Goal: Task Accomplishment & Management: Complete application form

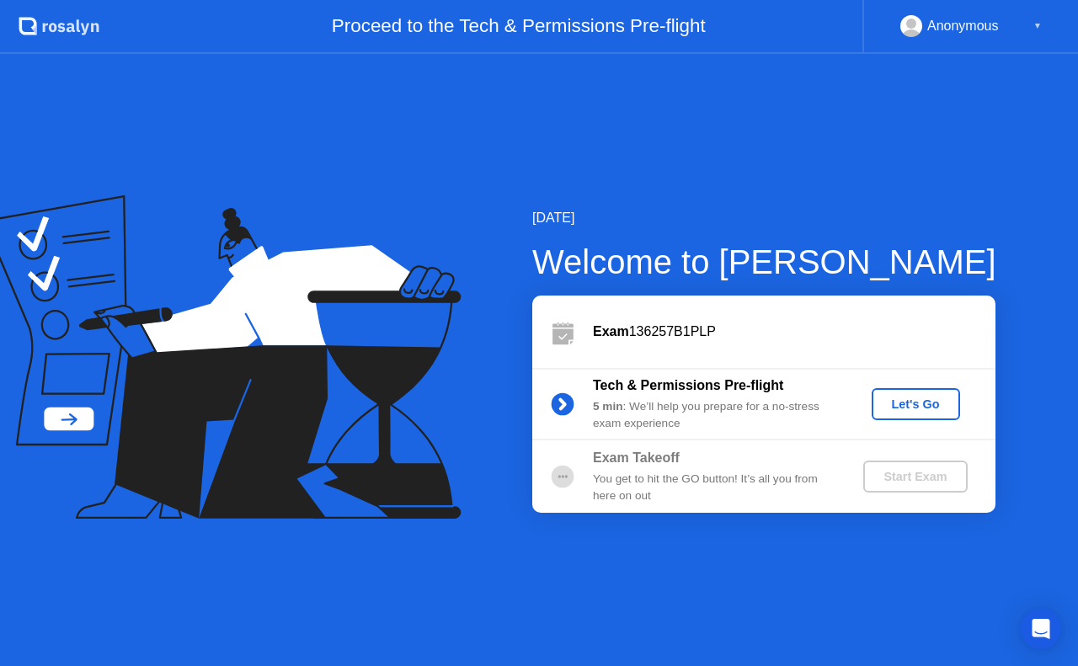
click at [912, 398] on div "Let's Go" at bounding box center [916, 404] width 75 height 13
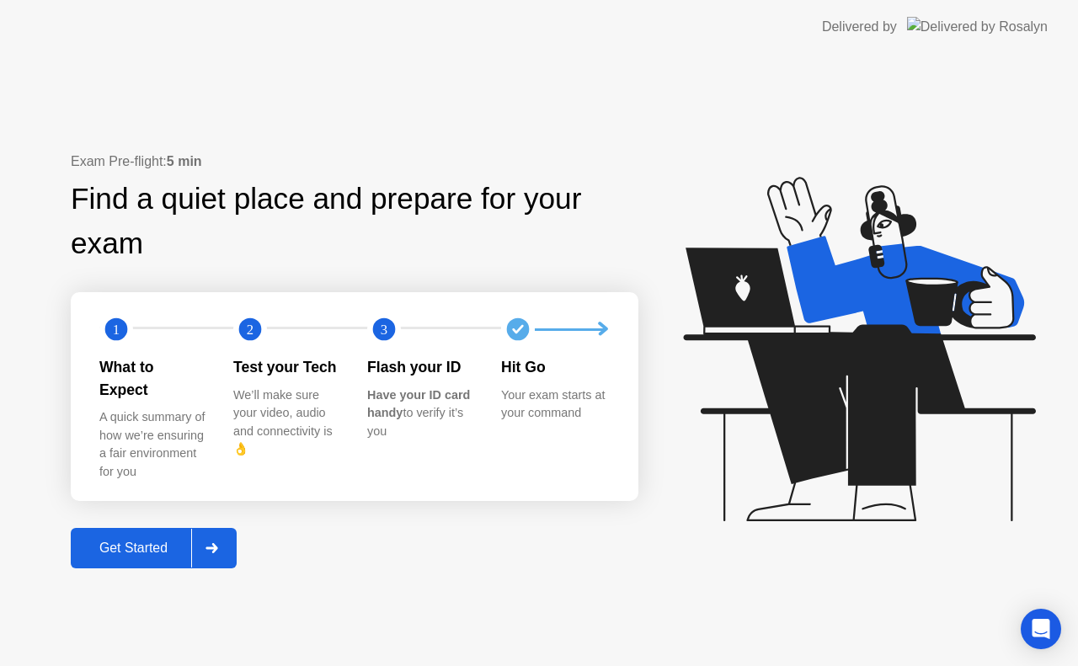
click at [147, 544] on div "Get Started" at bounding box center [133, 548] width 115 height 15
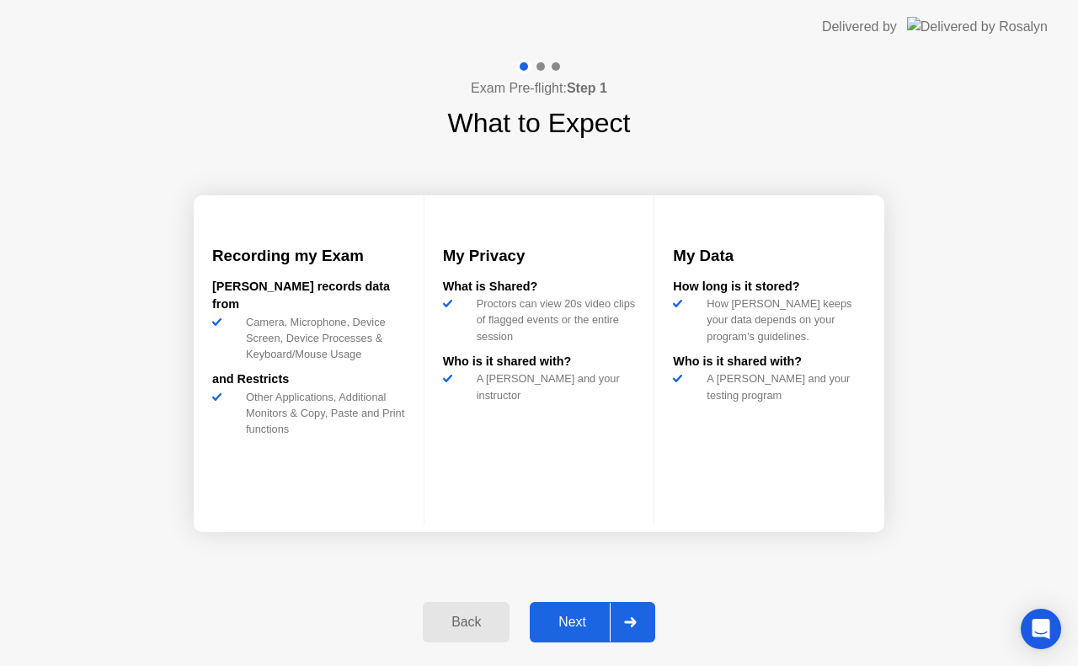
click at [578, 628] on div "Next" at bounding box center [572, 622] width 75 height 15
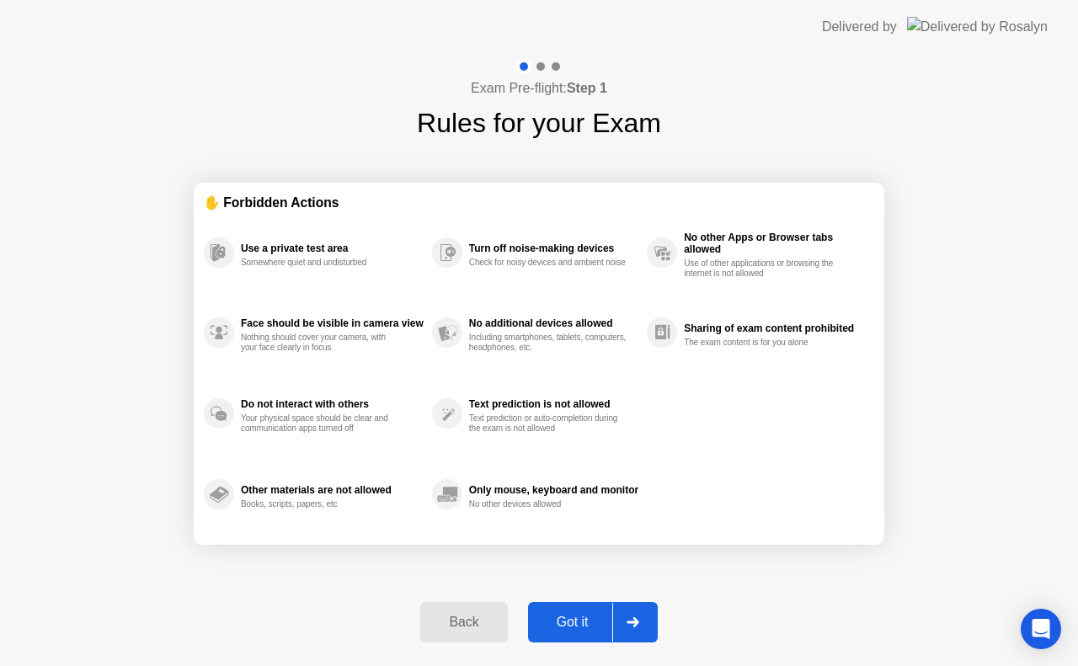
click at [580, 624] on div "Got it" at bounding box center [572, 622] width 79 height 15
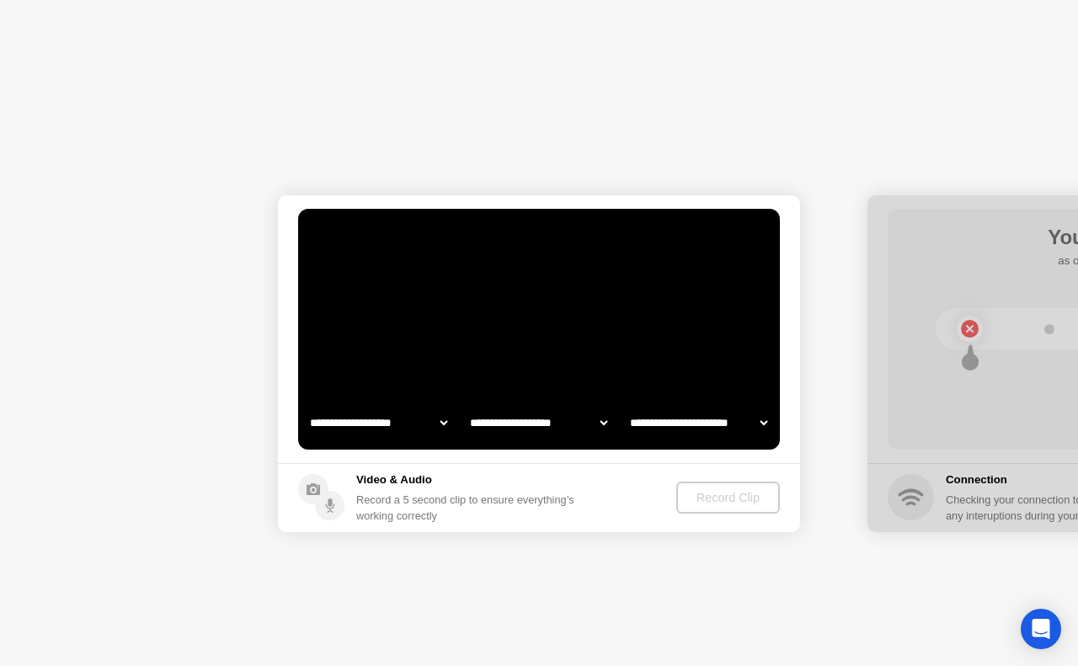
select select "**********"
select select "*******"
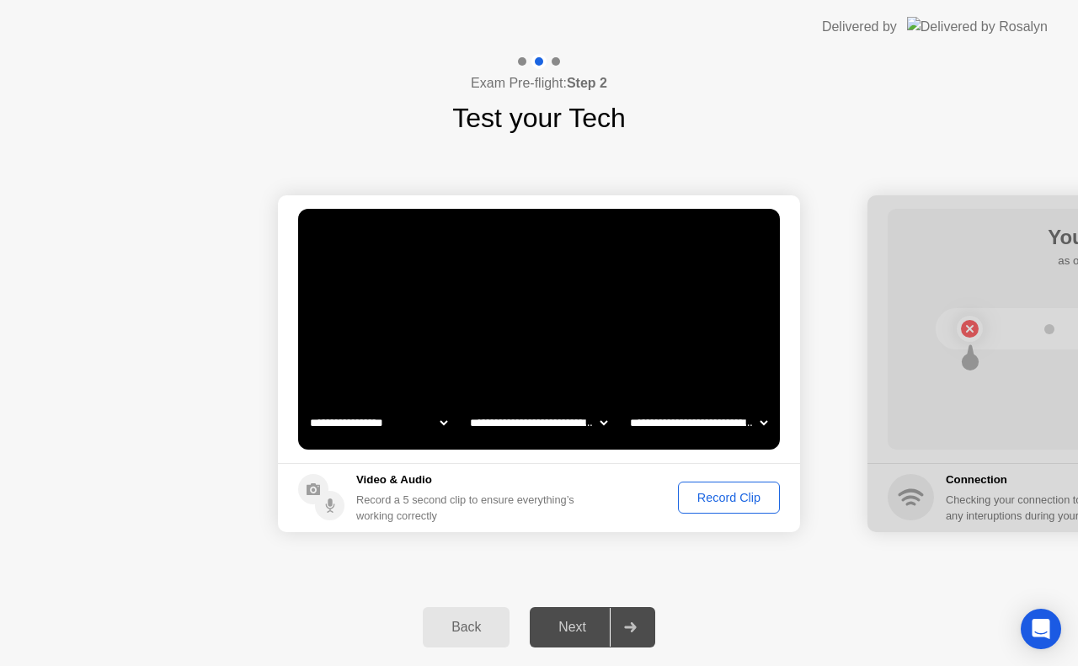
click at [730, 504] on div "Record Clip" at bounding box center [729, 497] width 90 height 13
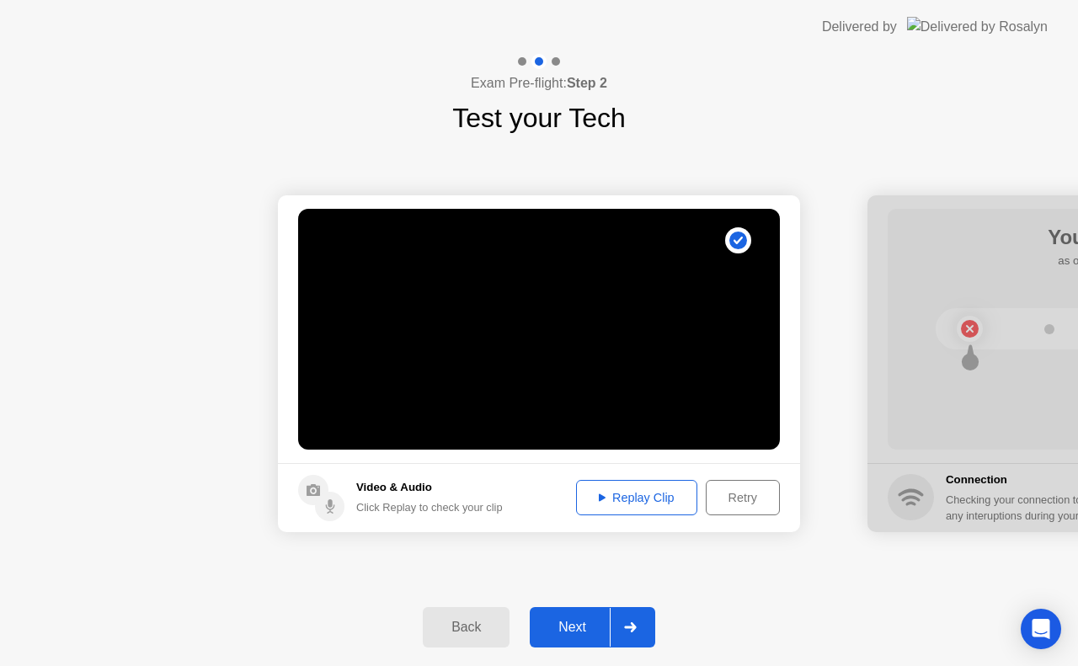
click at [471, 627] on div "Back" at bounding box center [466, 627] width 77 height 15
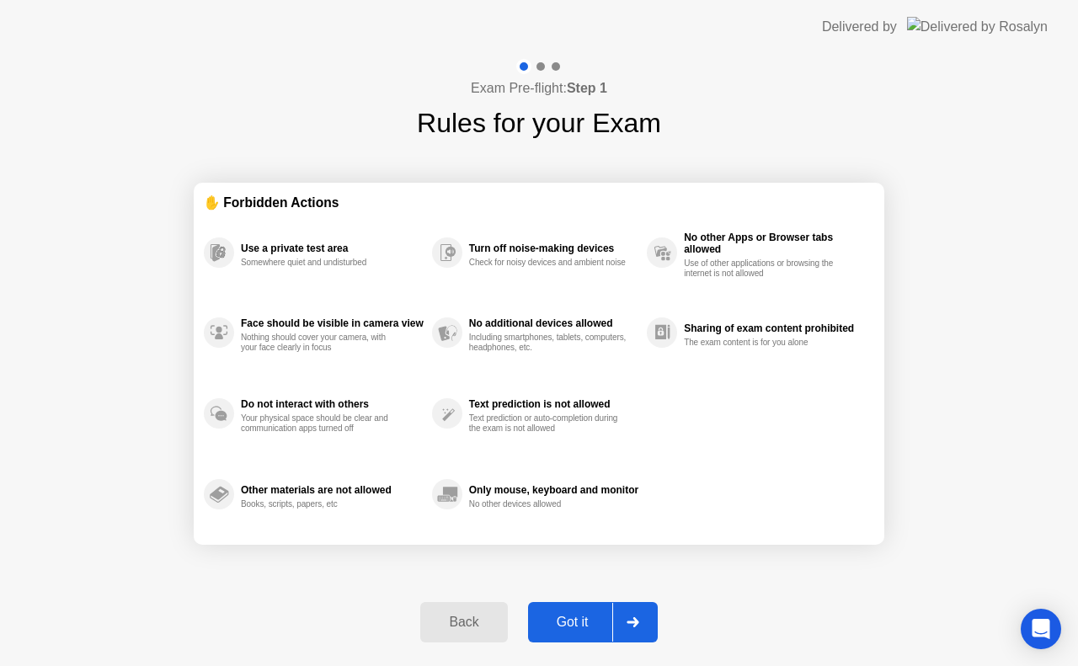
click at [471, 627] on div "Back" at bounding box center [463, 622] width 77 height 15
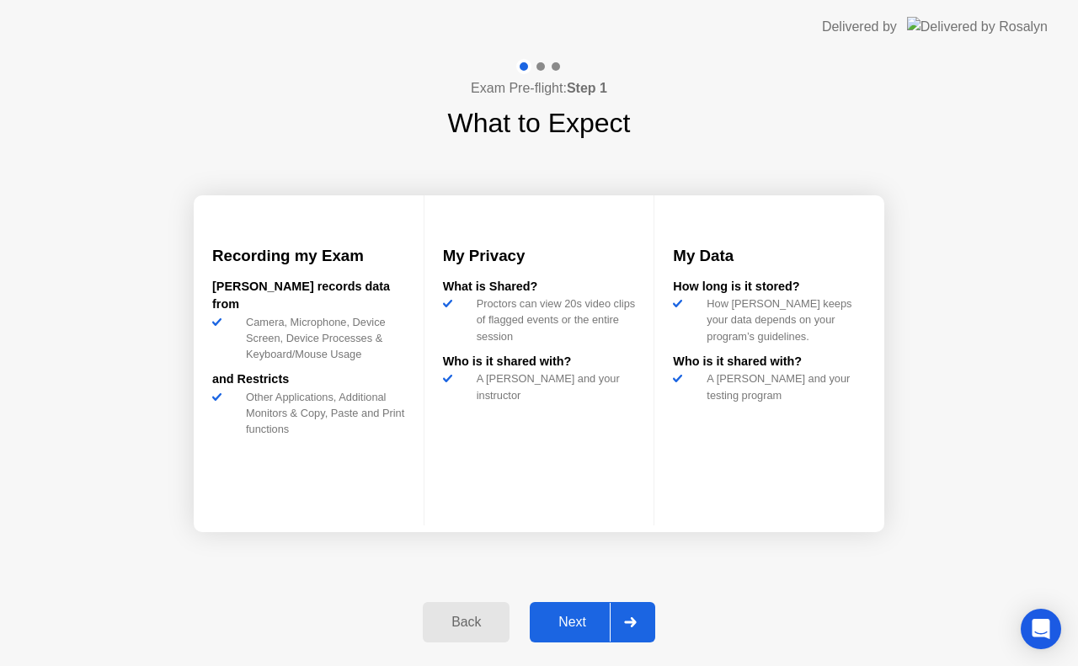
click at [471, 627] on div "Back" at bounding box center [466, 622] width 77 height 15
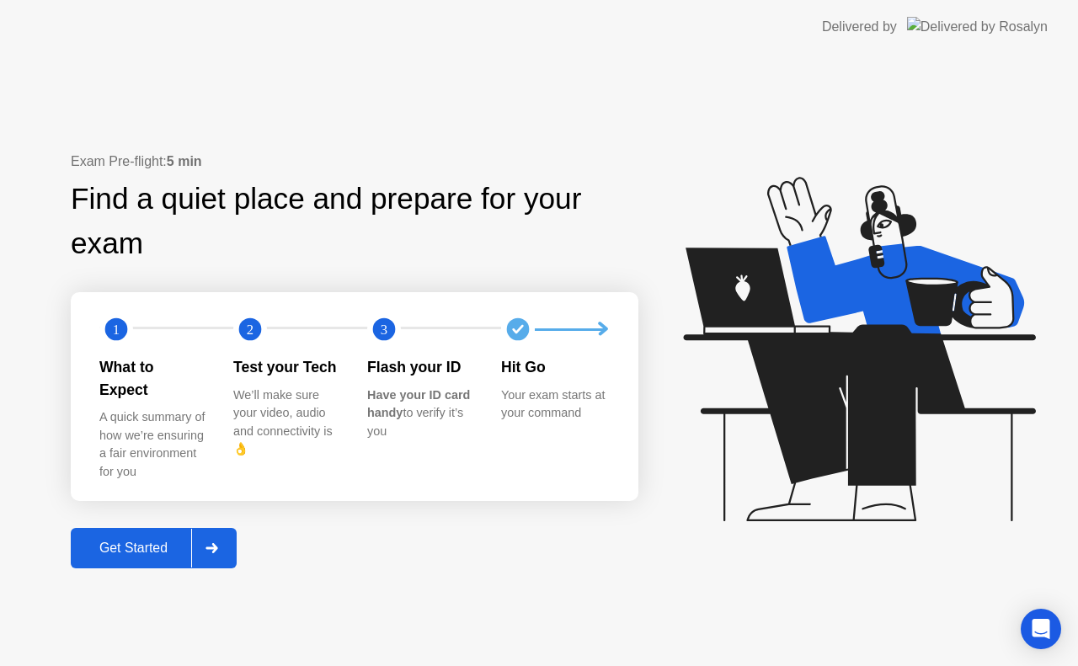
click at [218, 543] on icon at bounding box center [212, 548] width 13 height 10
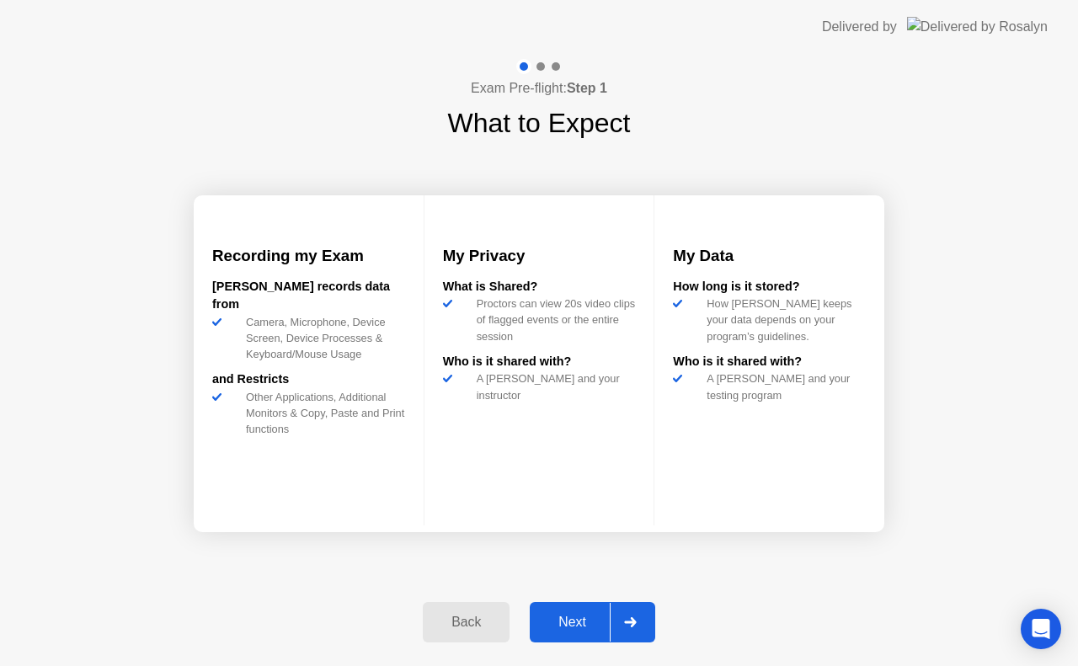
click at [638, 624] on div at bounding box center [630, 622] width 40 height 39
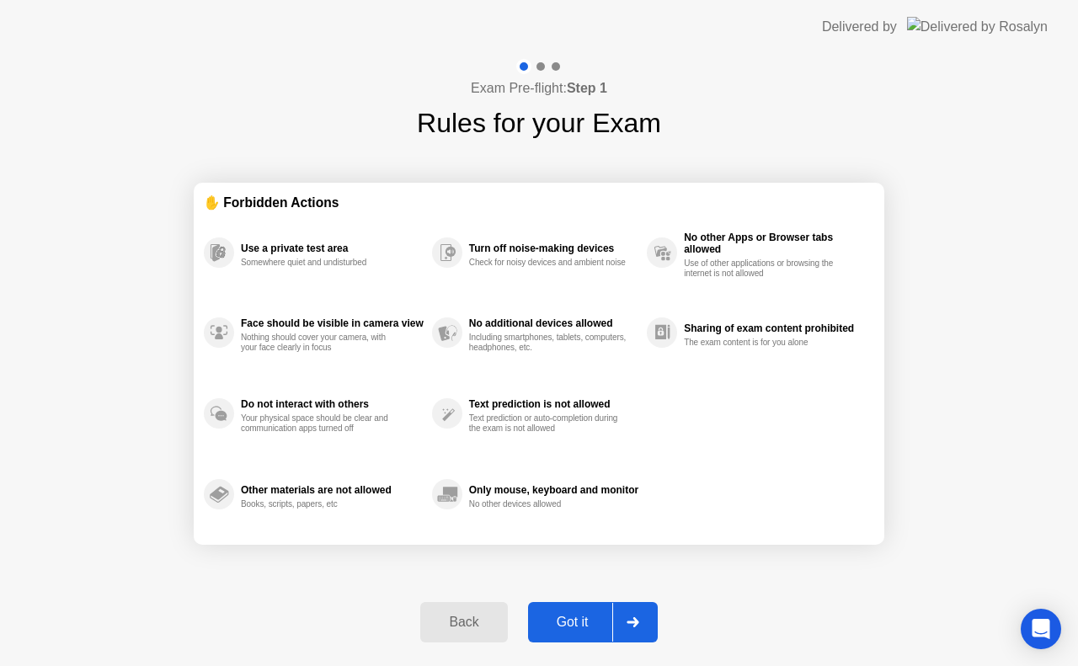
click at [638, 624] on icon at bounding box center [633, 623] width 12 height 10
select select "**********"
select select "*******"
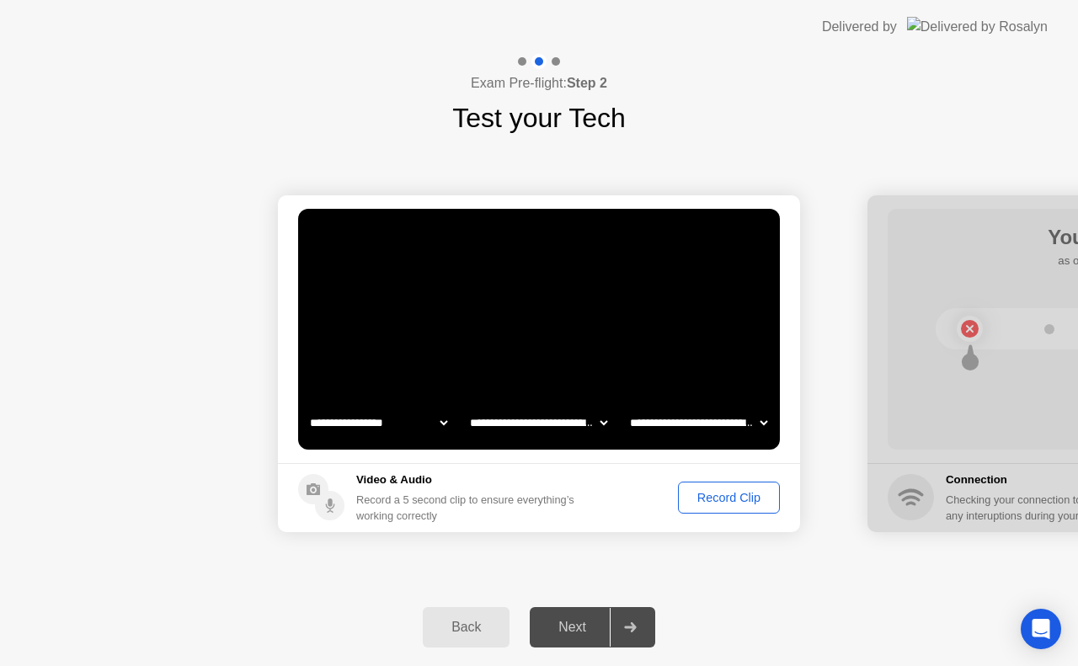
click at [638, 624] on div at bounding box center [630, 627] width 40 height 39
click at [539, 421] on select "**********" at bounding box center [539, 423] width 144 height 34
click at [709, 424] on select "**********" at bounding box center [699, 423] width 144 height 34
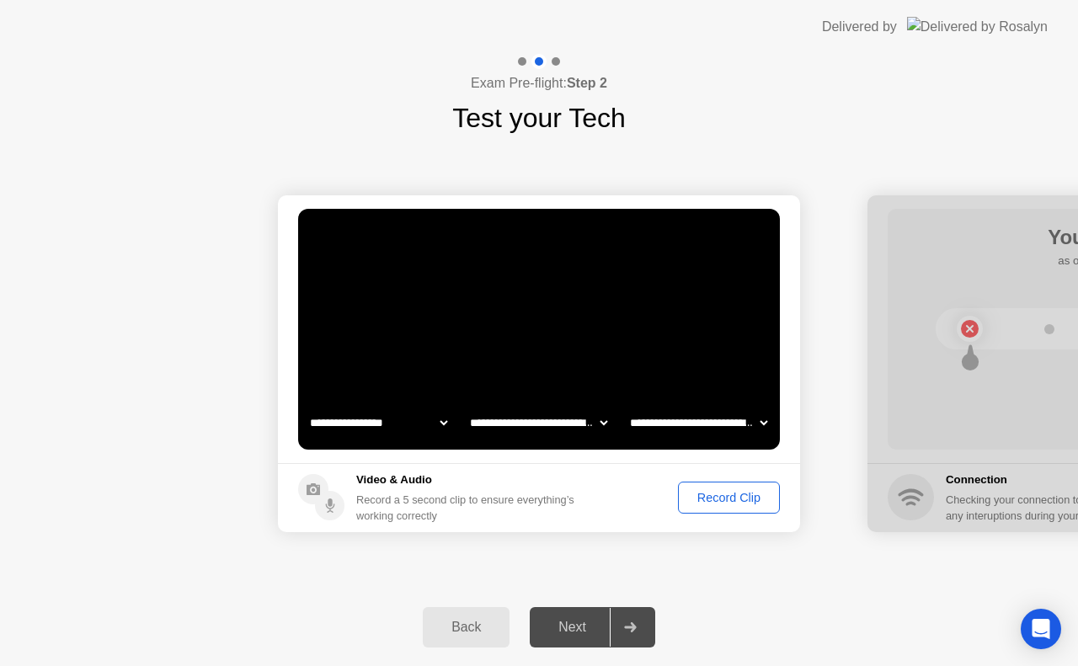
select select "*"
click at [627, 406] on select "**********" at bounding box center [699, 423] width 144 height 34
click at [519, 424] on select "**********" at bounding box center [539, 423] width 144 height 34
click at [445, 627] on div "Back" at bounding box center [466, 627] width 77 height 15
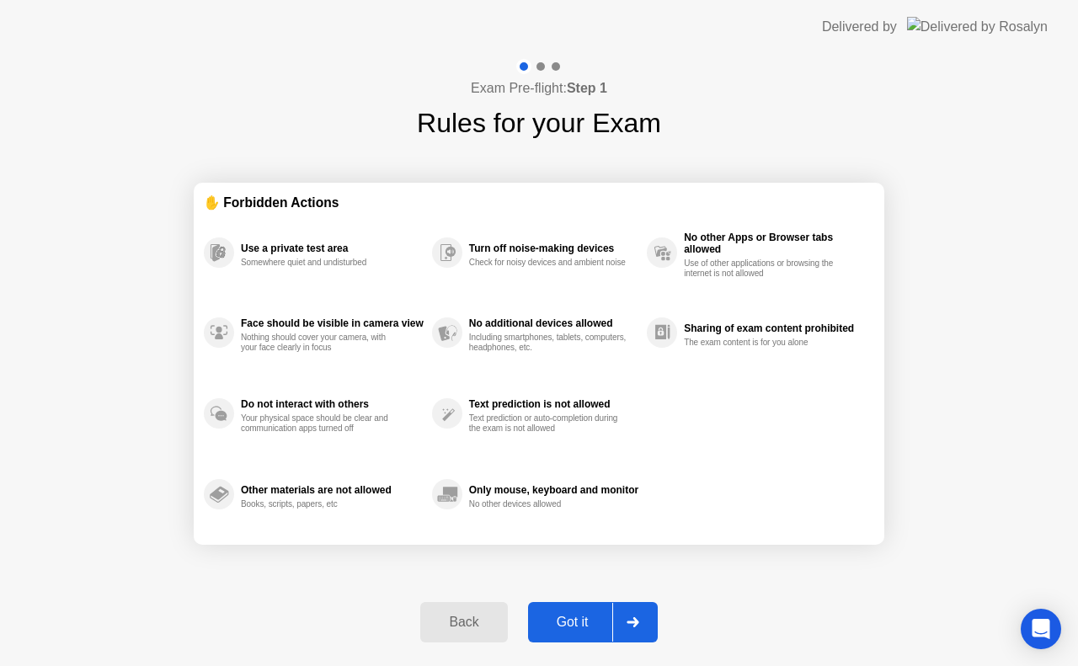
click at [464, 623] on div "Back" at bounding box center [463, 622] width 77 height 15
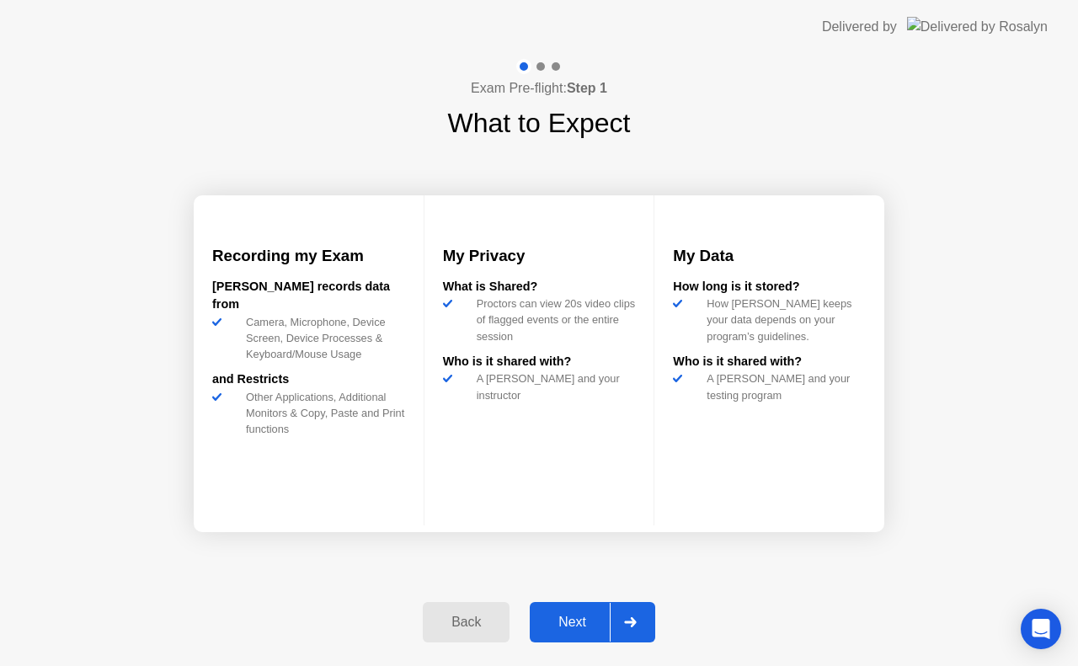
click at [464, 623] on div "Back" at bounding box center [466, 622] width 77 height 15
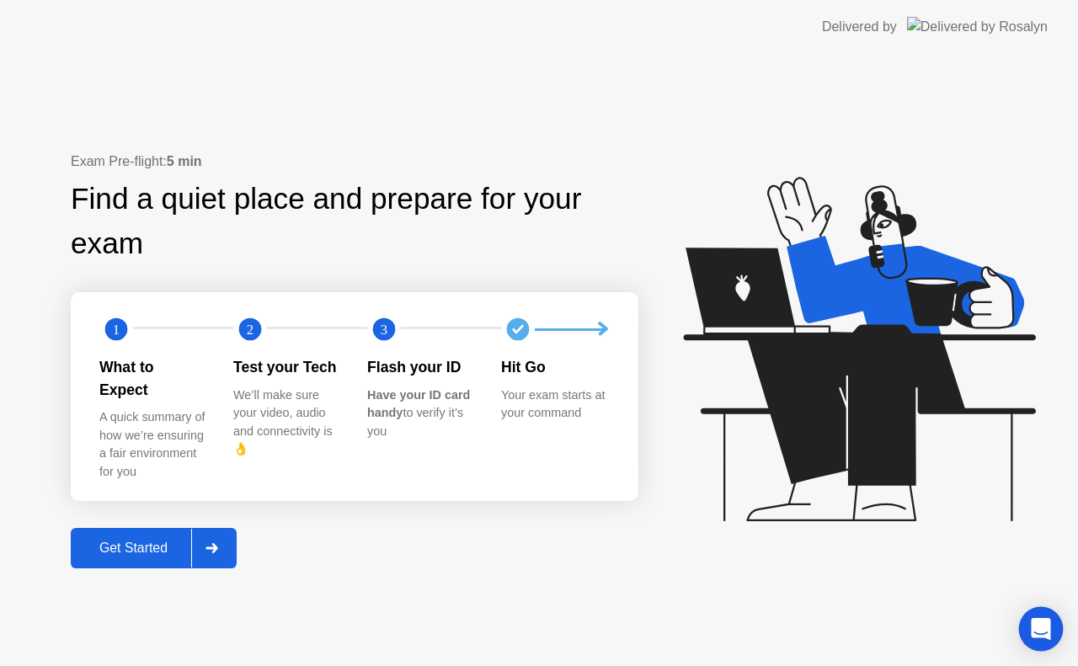
click at [1028, 625] on div "Open Intercom Messenger" at bounding box center [1041, 629] width 45 height 45
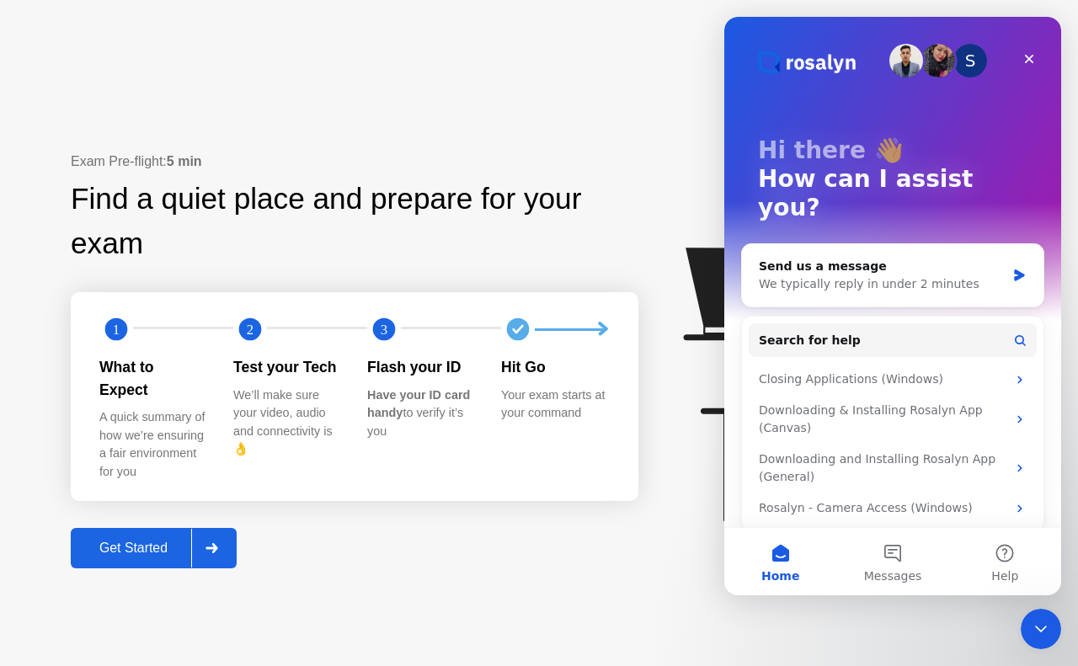
click at [460, 630] on div "Exam Pre-flight: 5 min Find a quiet place and prepare for your exam 1 2 3 What …" at bounding box center [539, 360] width 1078 height 612
click at [1040, 624] on icon "Close Intercom Messenger" at bounding box center [1041, 629] width 20 height 20
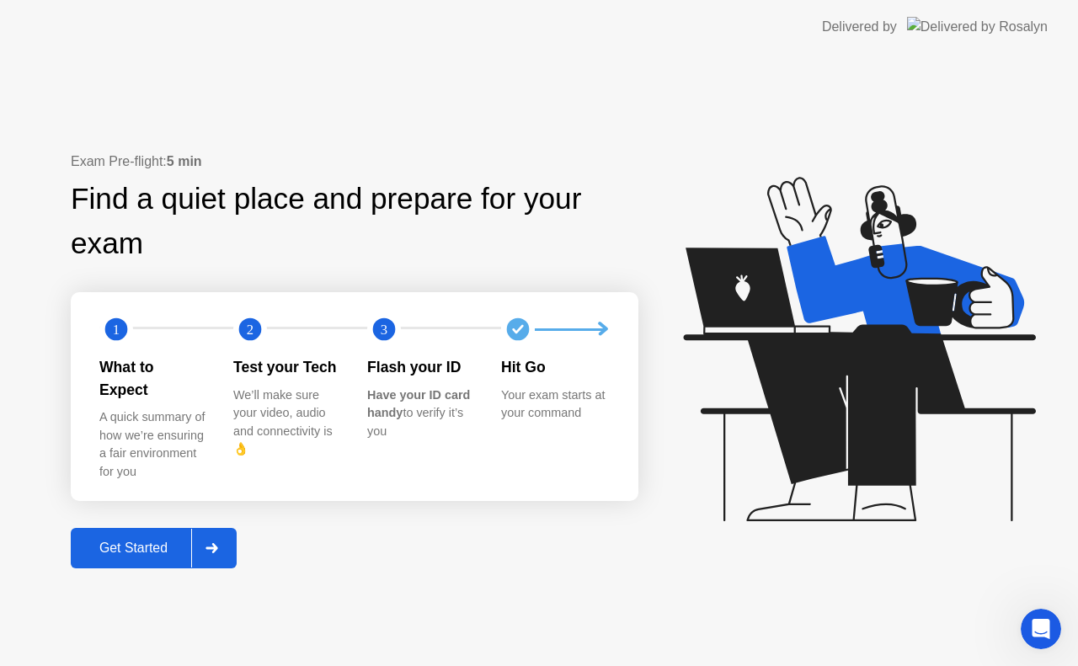
click at [133, 541] on div "Get Started" at bounding box center [133, 548] width 115 height 15
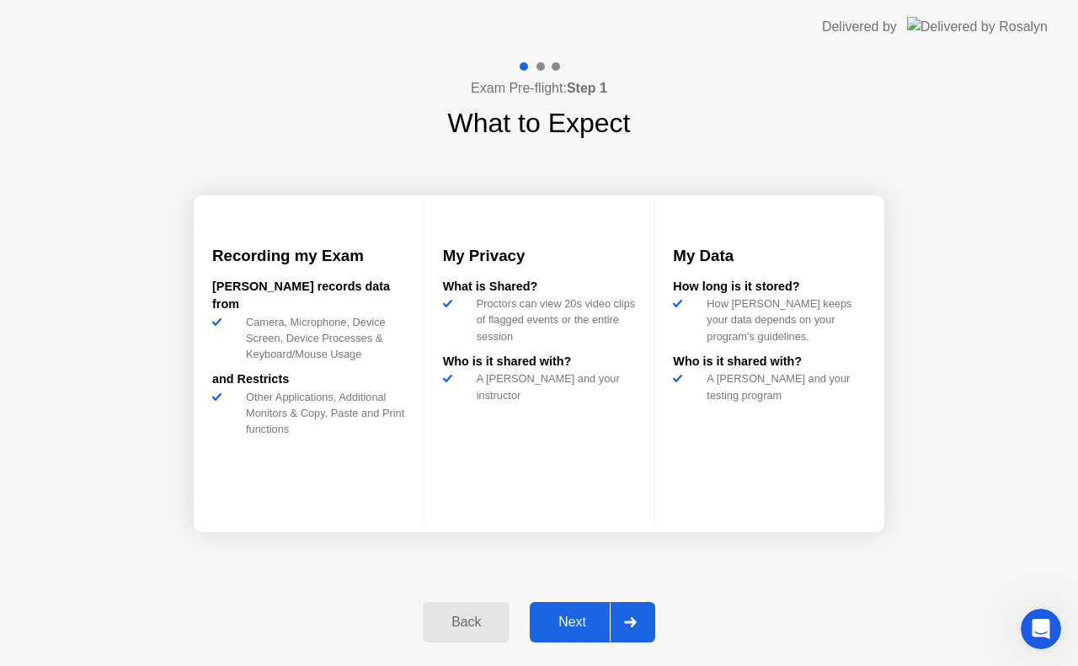
click at [473, 623] on div "Back" at bounding box center [466, 622] width 77 height 15
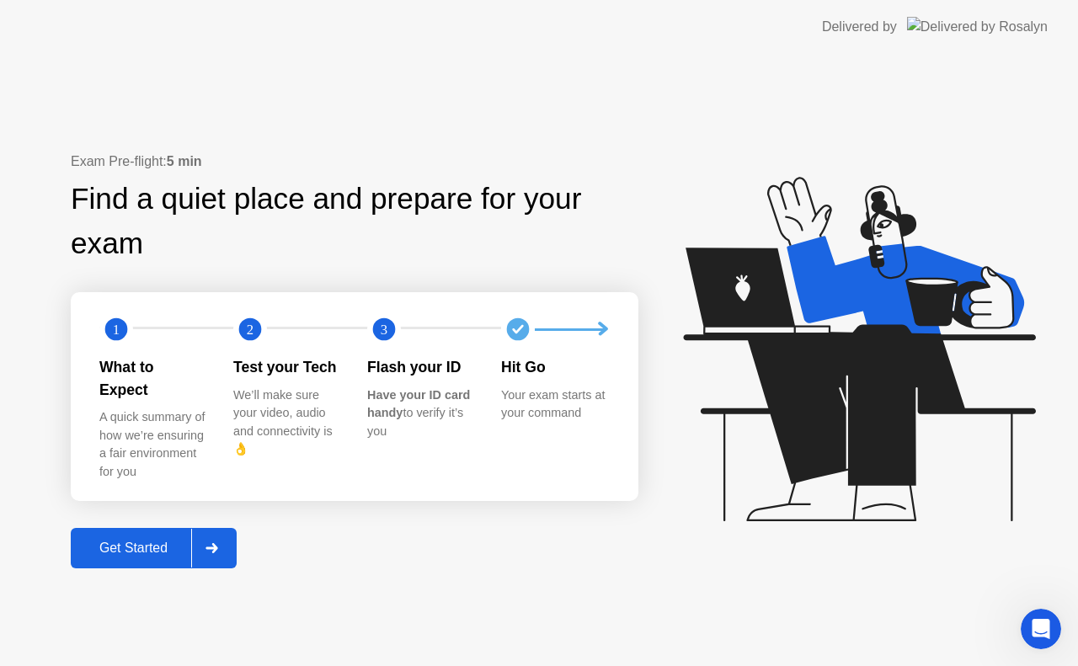
click at [572, 409] on div "Your exam starts at your command" at bounding box center [554, 405] width 107 height 36
click at [560, 378] on div "Hit Go" at bounding box center [554, 367] width 107 height 22
drag, startPoint x: 560, startPoint y: 380, endPoint x: 639, endPoint y: 335, distance: 90.2
click at [639, 335] on div "1 2 3 What to Expect A quick summary of how we’re ensuring a fair environment f…" at bounding box center [355, 396] width 568 height 209
click at [607, 334] on icon at bounding box center [603, 329] width 7 height 10
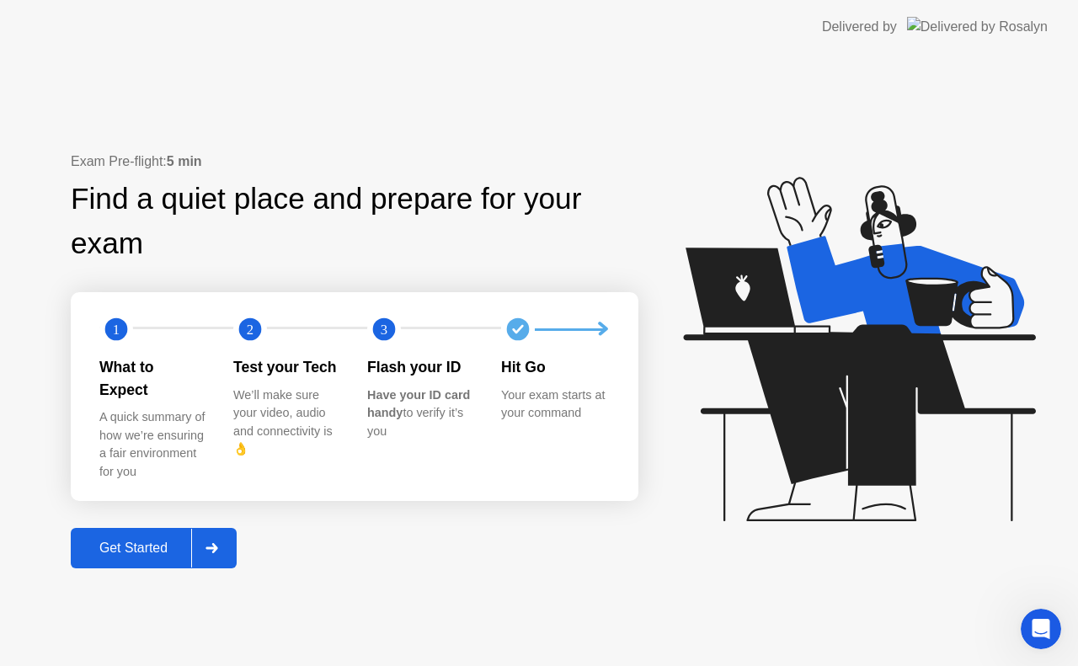
click at [607, 334] on icon at bounding box center [603, 329] width 7 height 10
click at [552, 372] on div "Hit Go" at bounding box center [554, 367] width 107 height 22
click at [136, 516] on div "Exam Pre-flight: 5 min Find a quiet place and prepare for your exam 1 2 3 What …" at bounding box center [355, 360] width 568 height 417
click at [140, 541] on div "Get Started" at bounding box center [133, 548] width 115 height 15
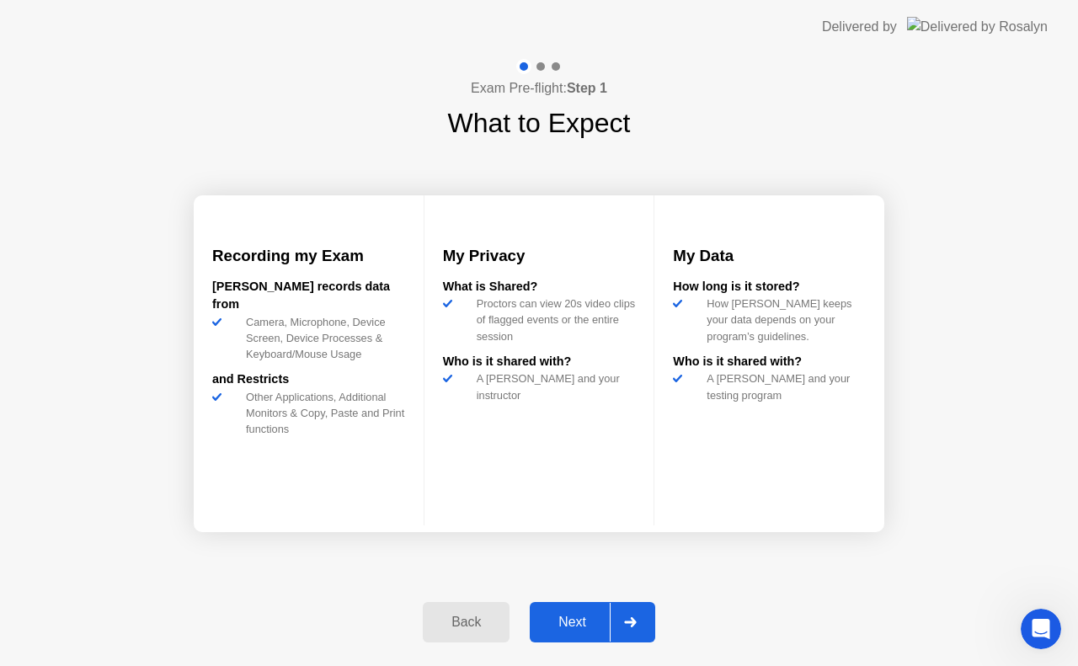
click at [579, 608] on button "Next" at bounding box center [593, 622] width 126 height 40
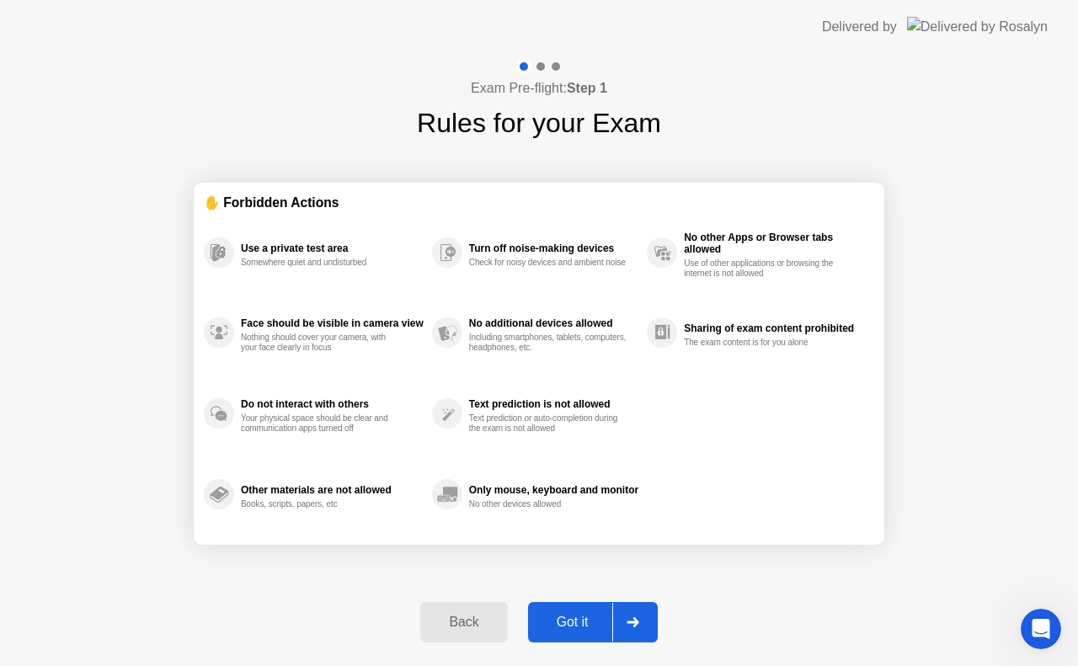
click at [230, 240] on icon at bounding box center [219, 253] width 30 height 30
click at [259, 253] on div "Use a private test area" at bounding box center [332, 249] width 183 height 12
drag, startPoint x: 259, startPoint y: 253, endPoint x: 270, endPoint y: 328, distance: 75.8
click at [270, 328] on div "Use a private test area Somewhere quiet and undisturbed Face should be visible …" at bounding box center [539, 373] width 671 height 323
drag, startPoint x: 270, startPoint y: 328, endPoint x: 279, endPoint y: 407, distance: 79.6
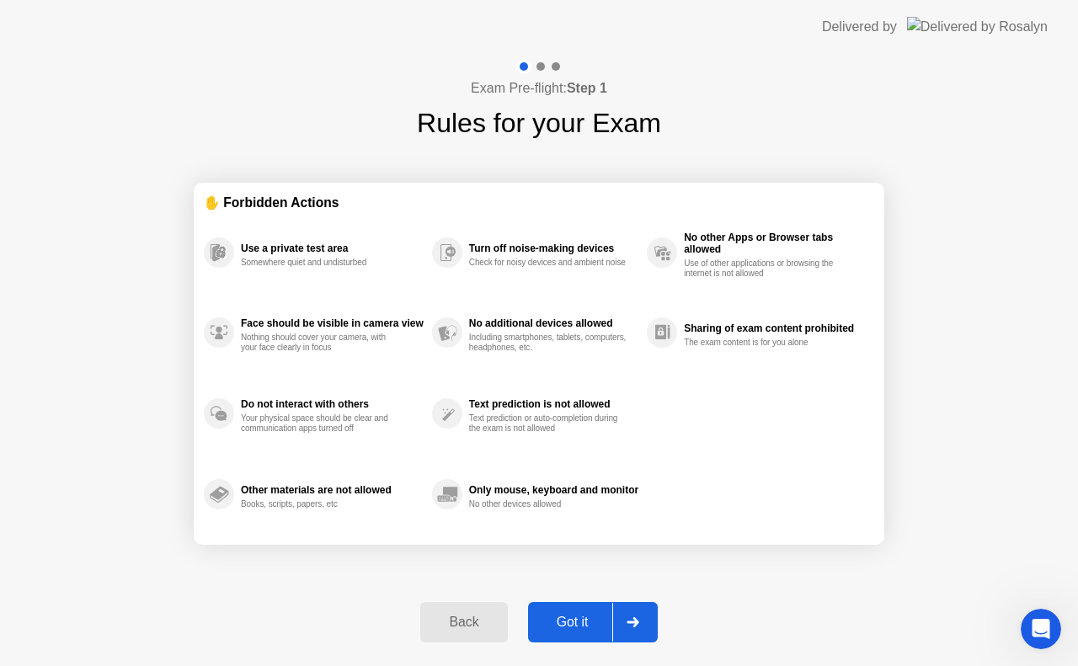
click at [279, 407] on div "Use a private test area Somewhere quiet and undisturbed Face should be visible …" at bounding box center [539, 373] width 671 height 323
click at [279, 407] on div "Do not interact with others" at bounding box center [332, 404] width 183 height 12
drag, startPoint x: 340, startPoint y: 469, endPoint x: 407, endPoint y: 515, distance: 80.6
click at [407, 515] on div "Other materials are not allowed Books, scripts, papers, etc" at bounding box center [318, 494] width 228 height 81
click at [584, 618] on div "Got it" at bounding box center [572, 622] width 79 height 15
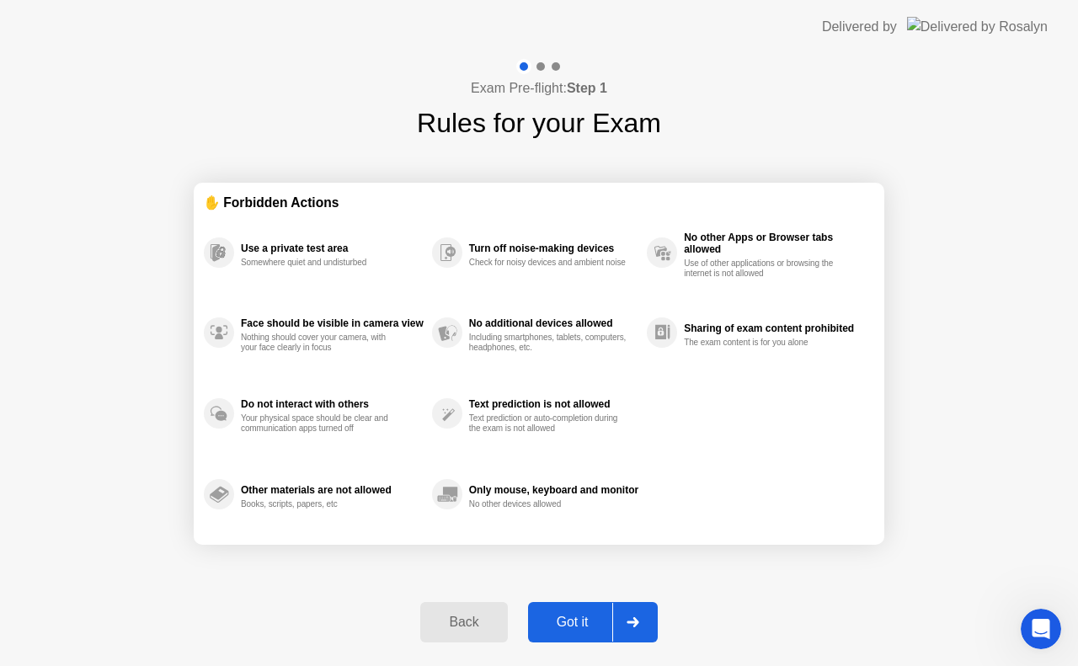
select select "**********"
select select "*******"
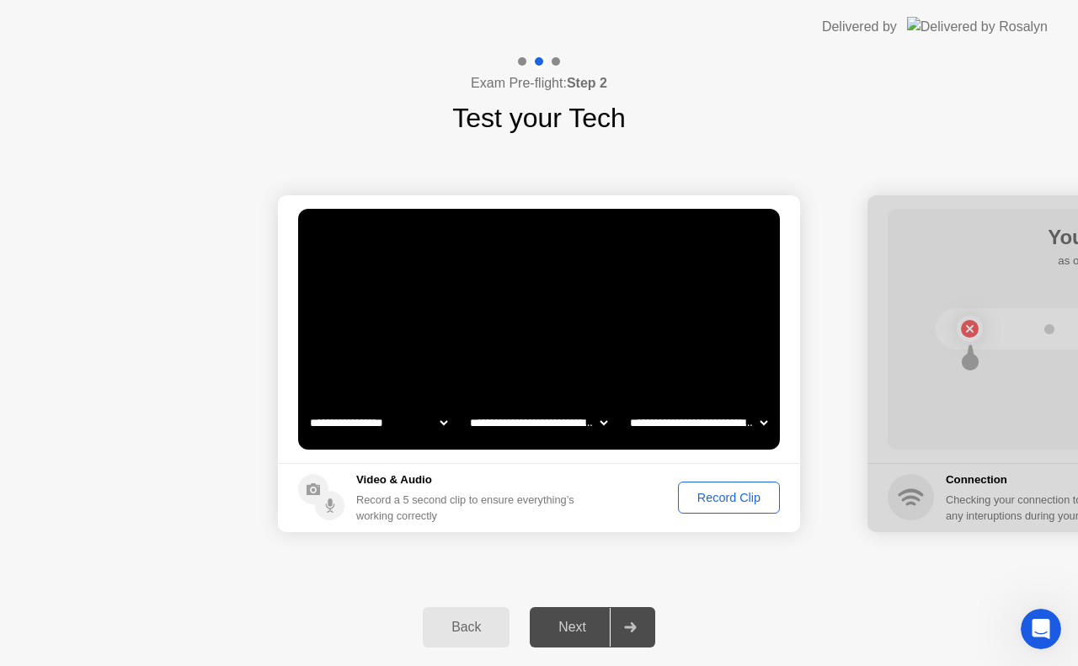
click at [517, 120] on h1 "Test your Tech" at bounding box center [539, 118] width 174 height 40
click at [716, 497] on div "Record Clip" at bounding box center [729, 497] width 90 height 13
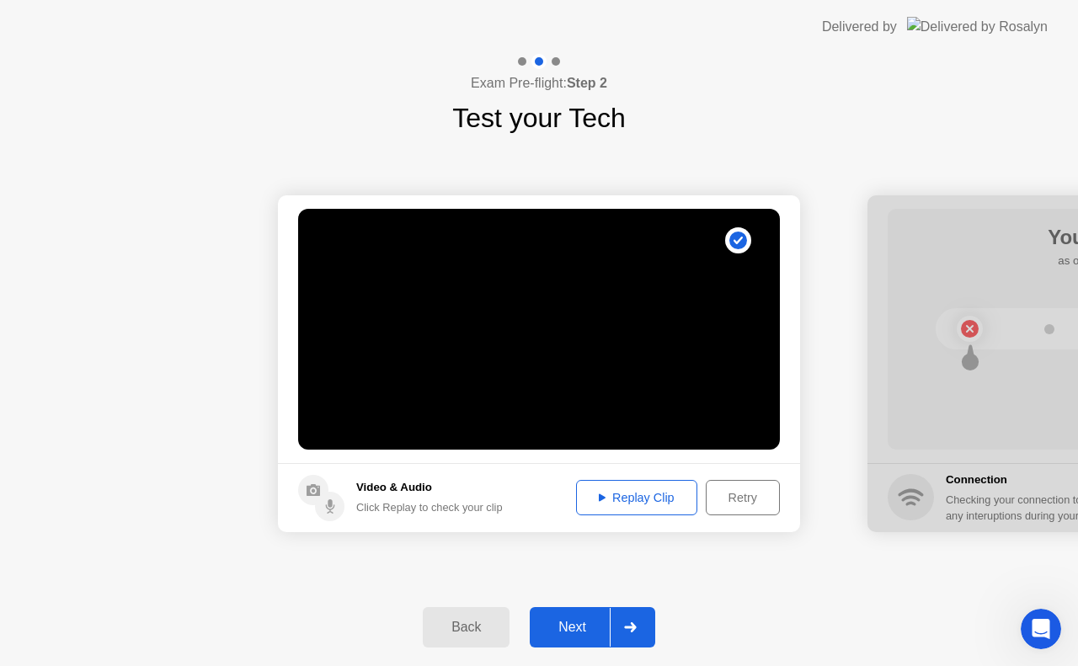
click at [640, 493] on div "Replay Clip" at bounding box center [637, 497] width 110 height 13
click at [637, 487] on button "Replay Clip" at bounding box center [636, 497] width 121 height 35
click at [580, 621] on div "Next" at bounding box center [572, 627] width 75 height 15
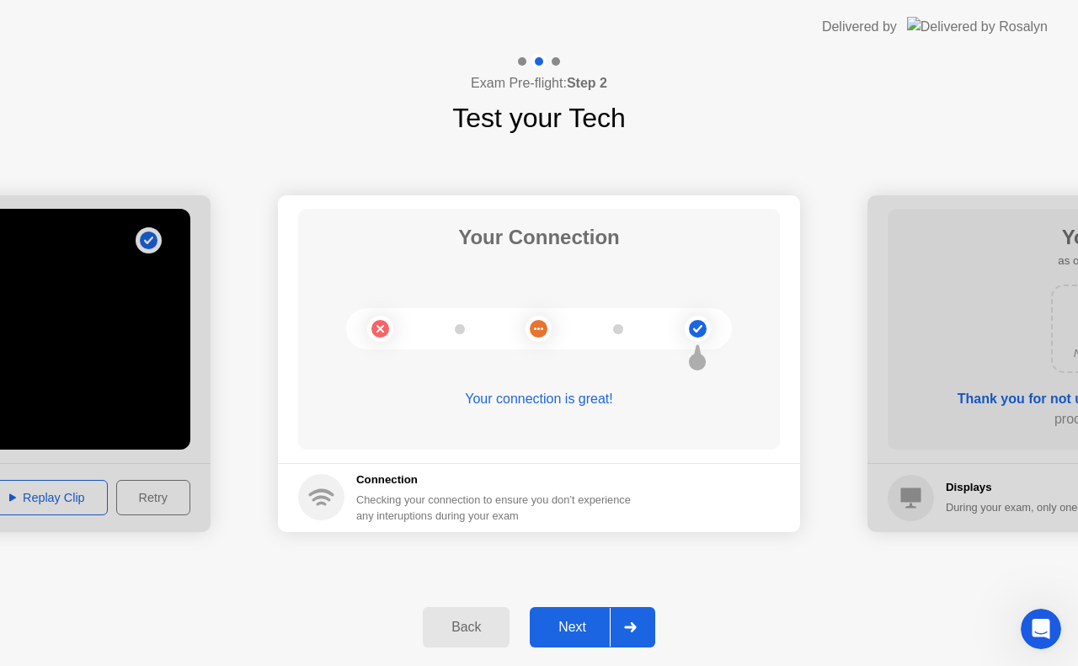
click at [701, 345] on icon at bounding box center [697, 355] width 19 height 32
click at [568, 621] on div "Next" at bounding box center [572, 627] width 75 height 15
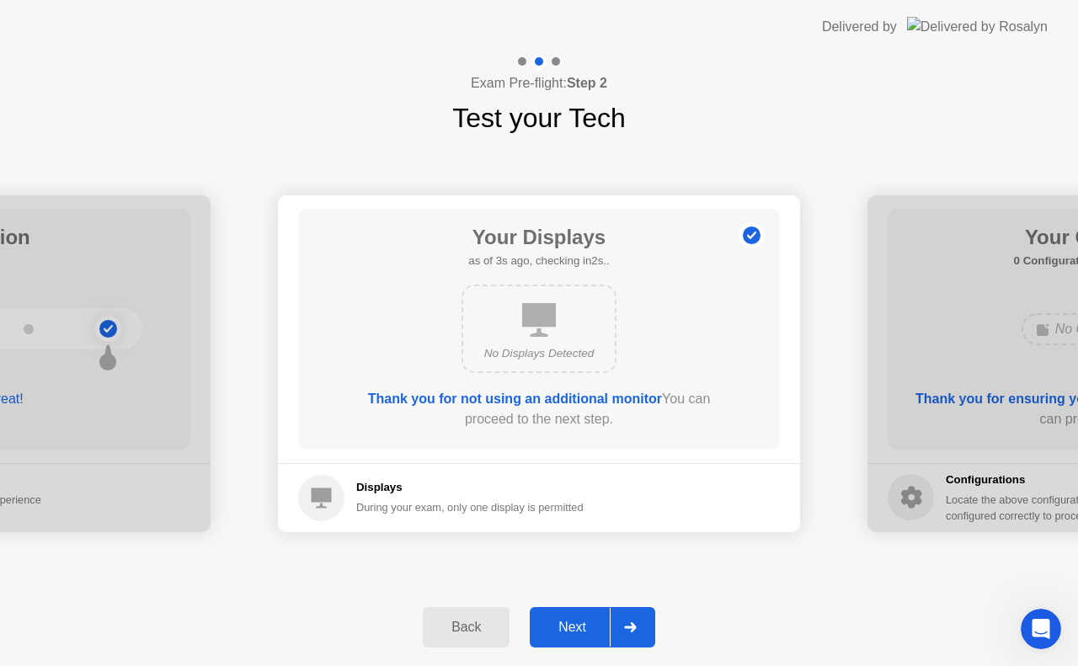
click at [568, 621] on div "Next" at bounding box center [572, 627] width 75 height 15
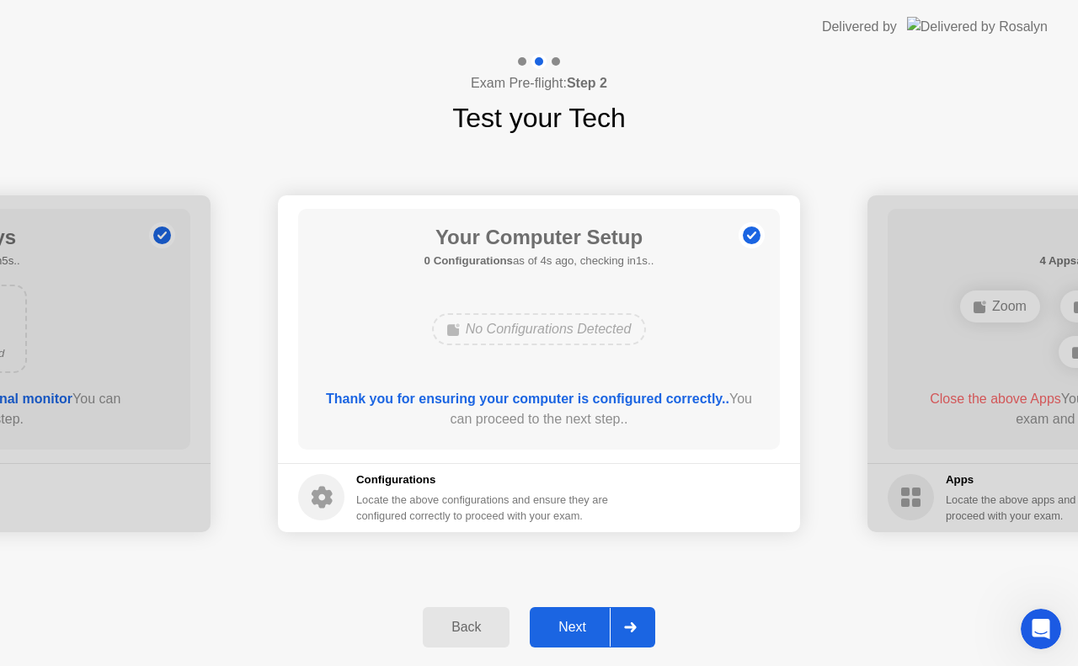
click at [568, 621] on div "Next" at bounding box center [572, 627] width 75 height 15
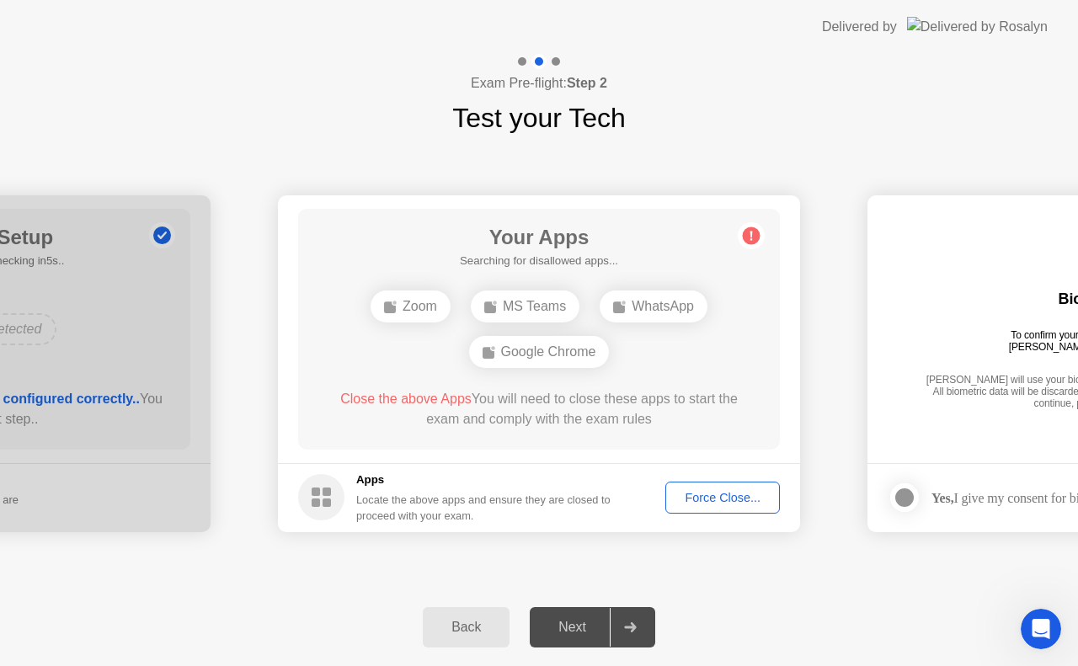
click at [730, 491] on div "Force Close..." at bounding box center [722, 497] width 103 height 13
click at [714, 495] on div "Force Close..." at bounding box center [722, 497] width 103 height 13
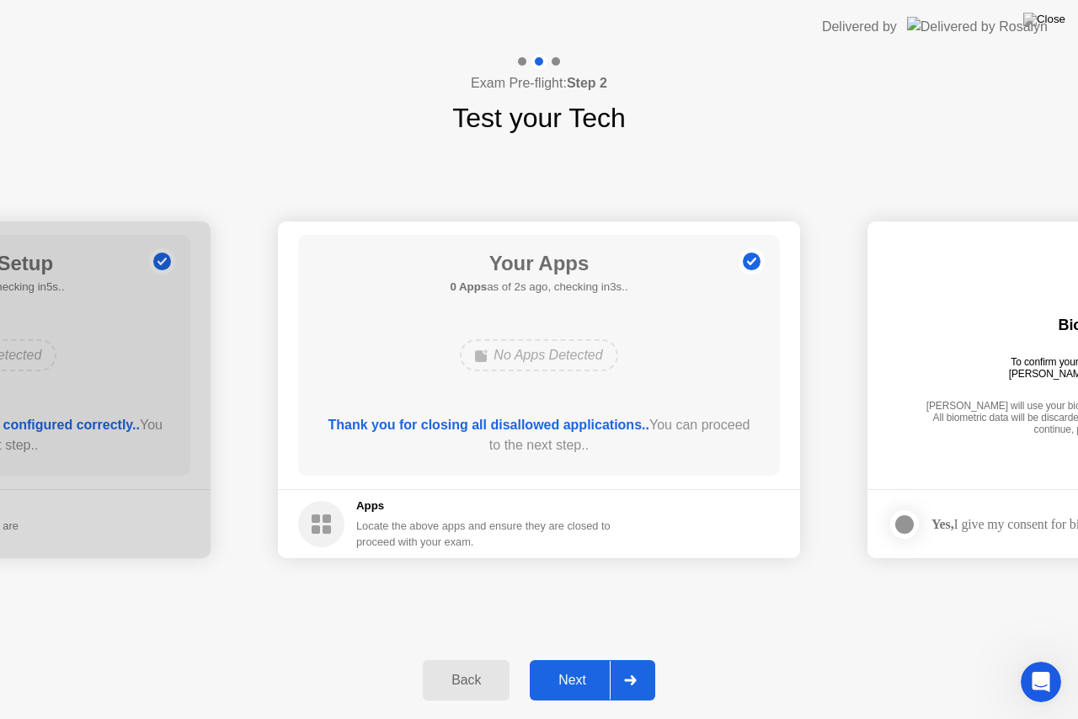
click at [581, 666] on div "Next" at bounding box center [572, 680] width 75 height 15
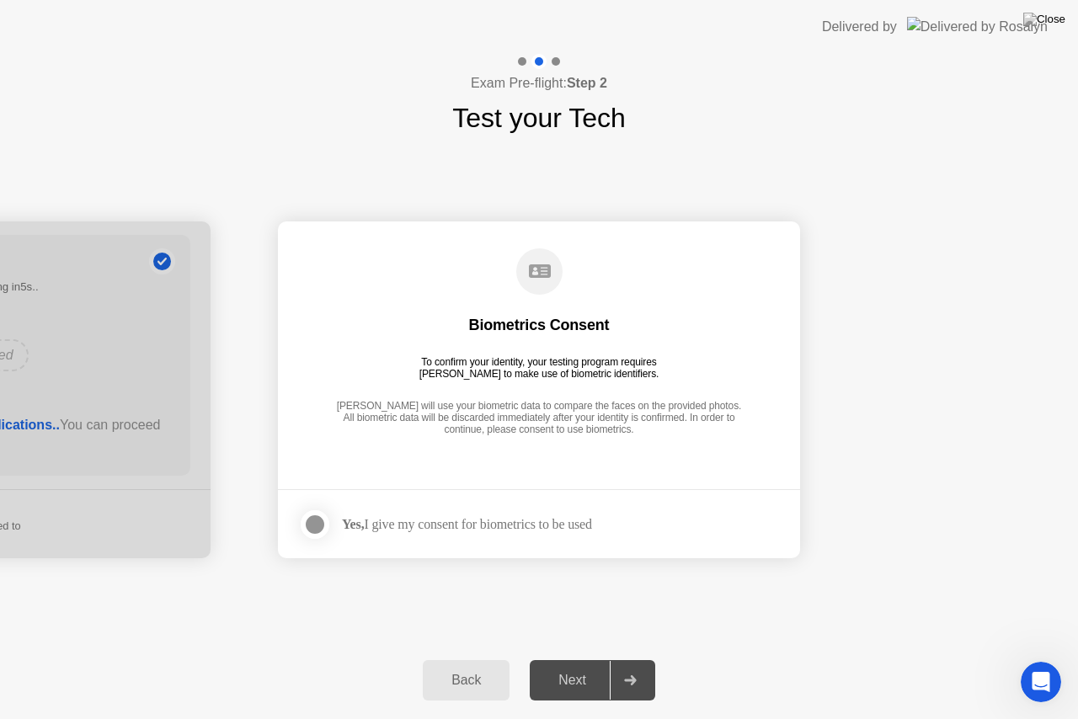
click at [554, 635] on div "**********" at bounding box center [539, 390] width 1078 height 504
click at [319, 521] on div at bounding box center [315, 525] width 20 height 20
click at [319, 521] on icon at bounding box center [315, 525] width 10 height 8
click at [313, 520] on div at bounding box center [315, 525] width 20 height 20
click at [593, 666] on div "Next" at bounding box center [572, 680] width 75 height 15
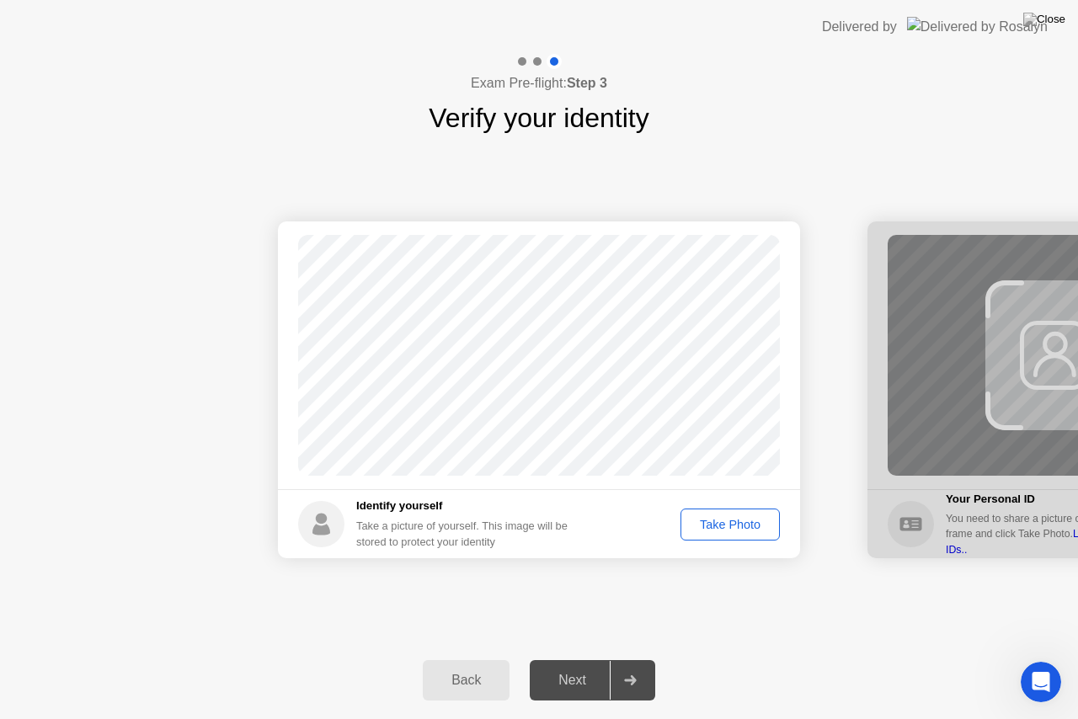
click at [739, 523] on div "Take Photo" at bounding box center [731, 524] width 88 height 13
click at [580, 666] on button "Next" at bounding box center [593, 681] width 126 height 40
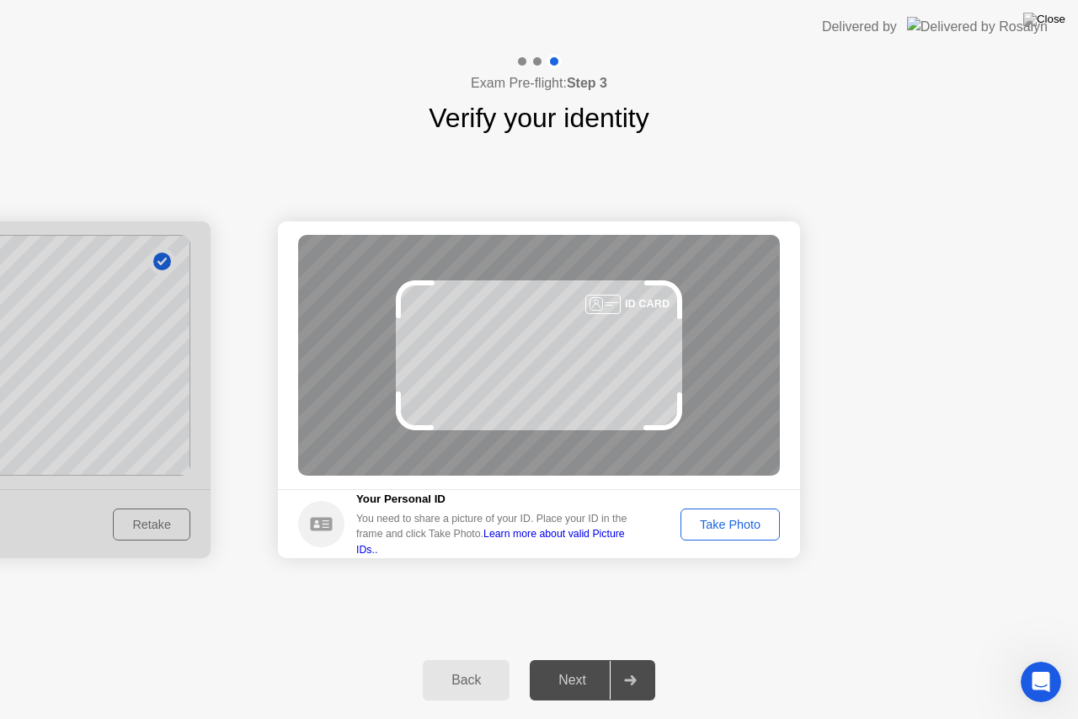
click at [731, 518] on div "Take Photo" at bounding box center [731, 524] width 88 height 13
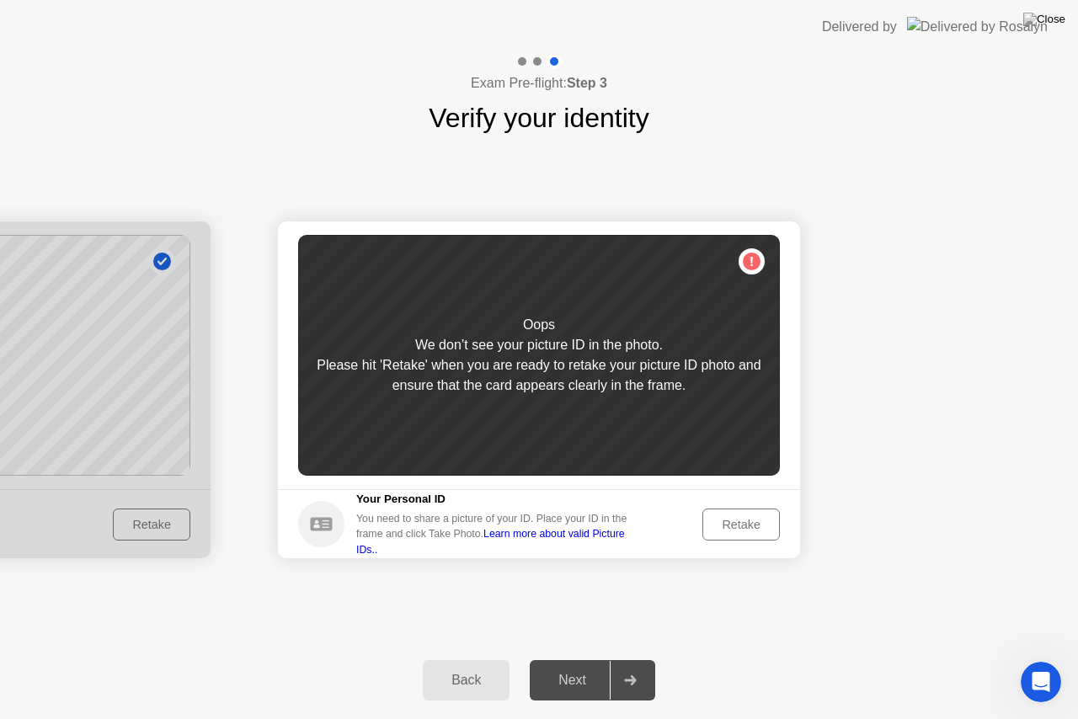
click at [731, 518] on div "Retake" at bounding box center [742, 524] width 66 height 13
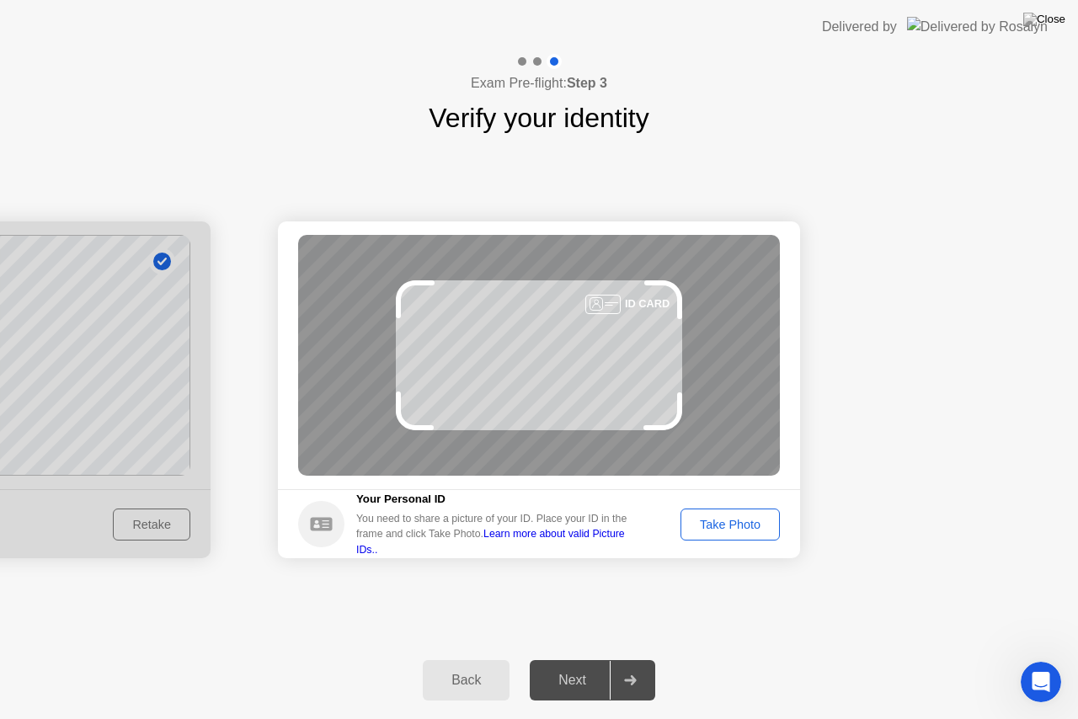
click at [731, 518] on div "Take Photo" at bounding box center [731, 524] width 88 height 13
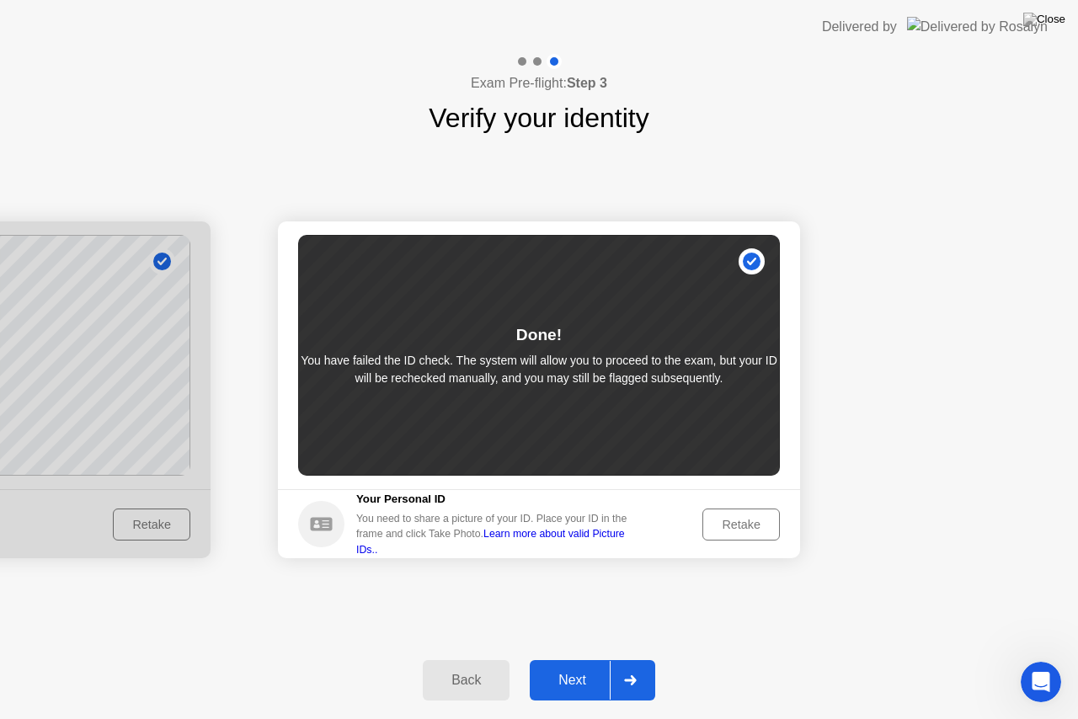
click at [592, 666] on div "Next" at bounding box center [572, 680] width 75 height 15
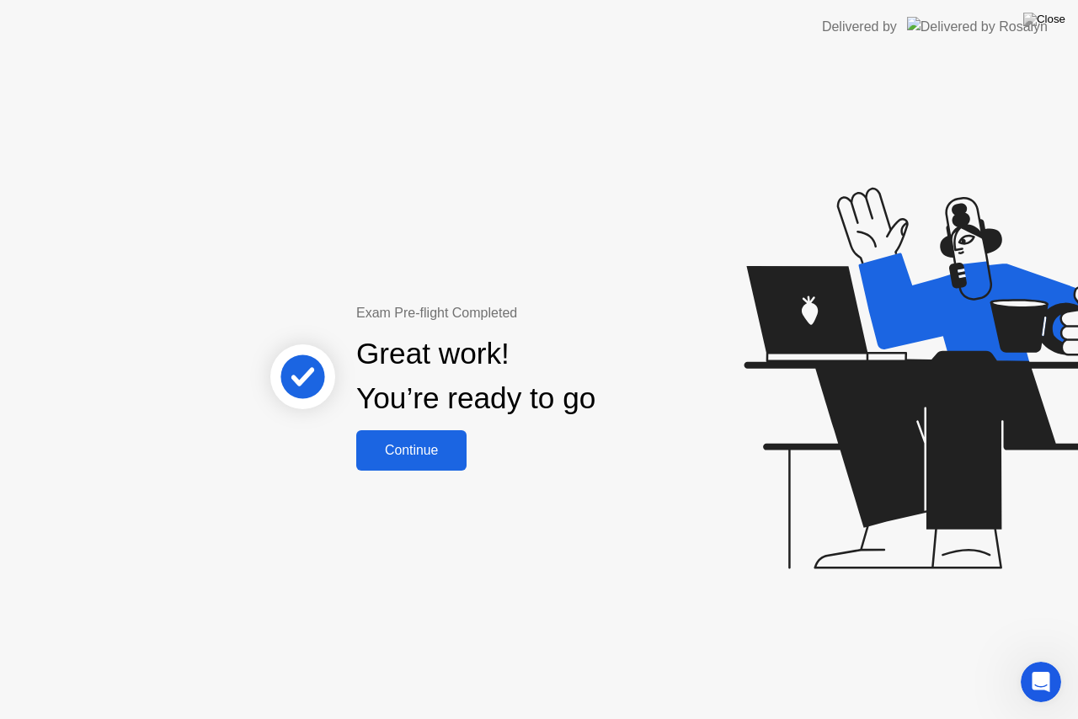
click at [408, 450] on div "Continue" at bounding box center [411, 450] width 100 height 15
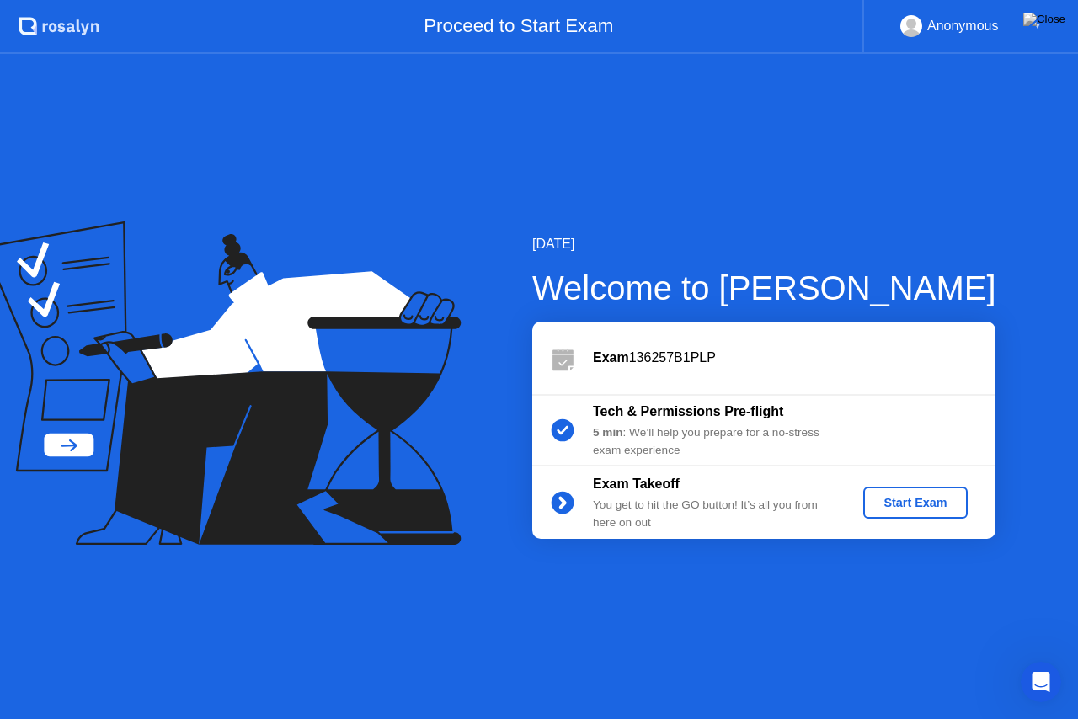
click at [905, 507] on div "Start Exam" at bounding box center [915, 502] width 90 height 13
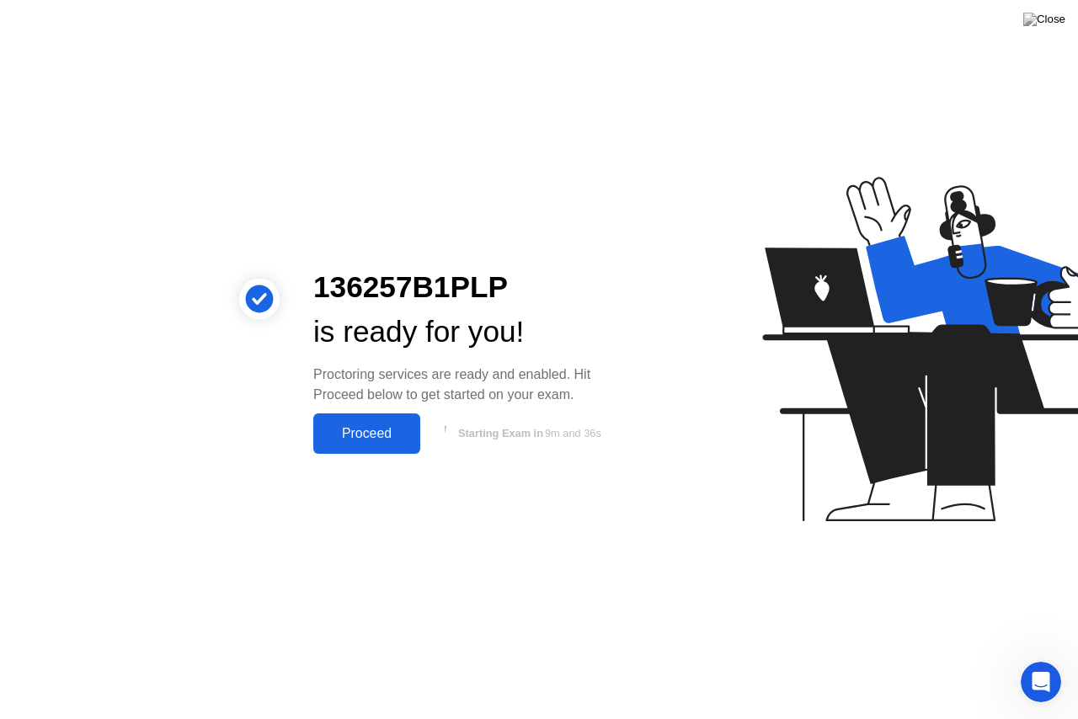
click at [353, 429] on div "Proceed" at bounding box center [366, 433] width 97 height 15
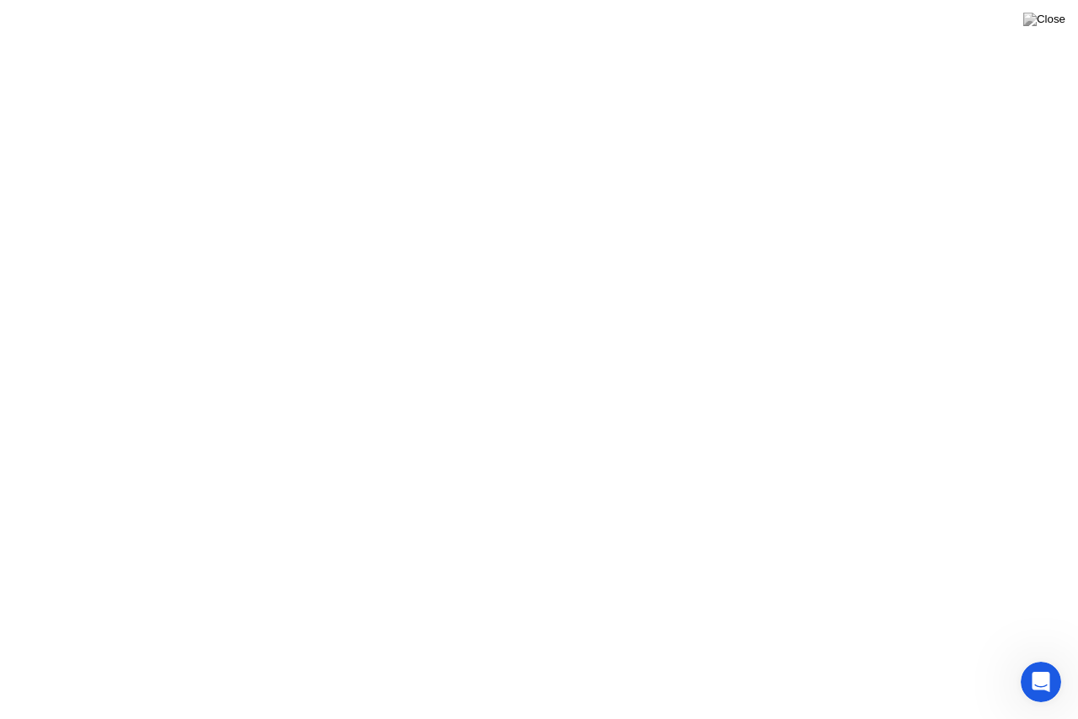
click div
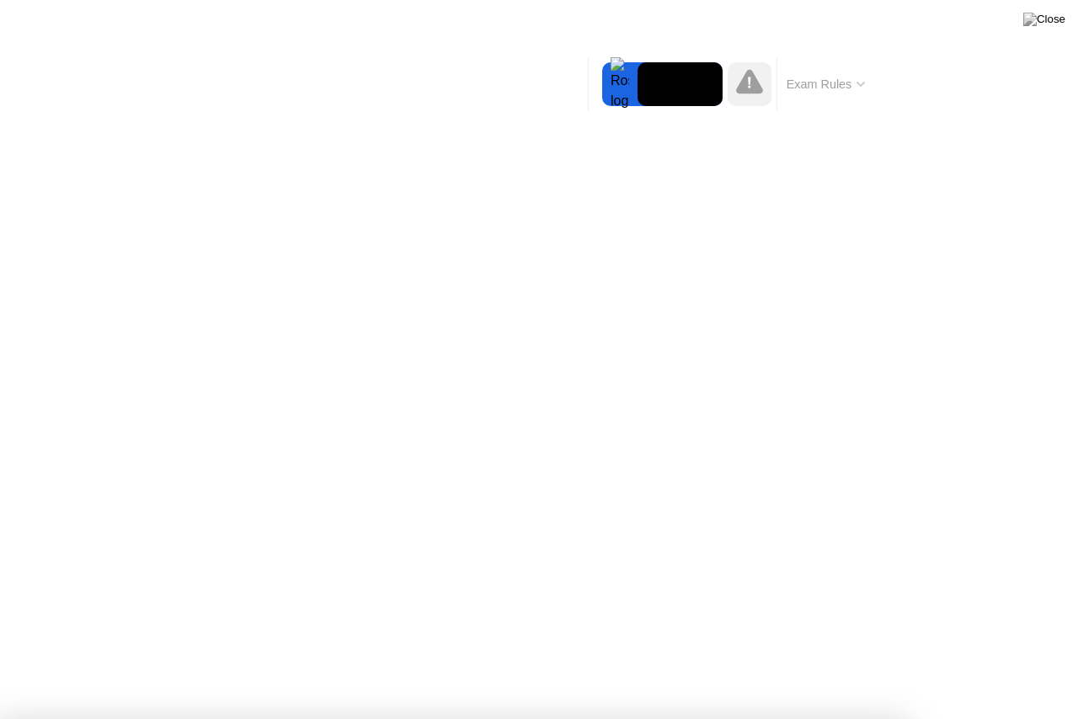
click at [1009, 666] on div at bounding box center [539, 719] width 1078 height 0
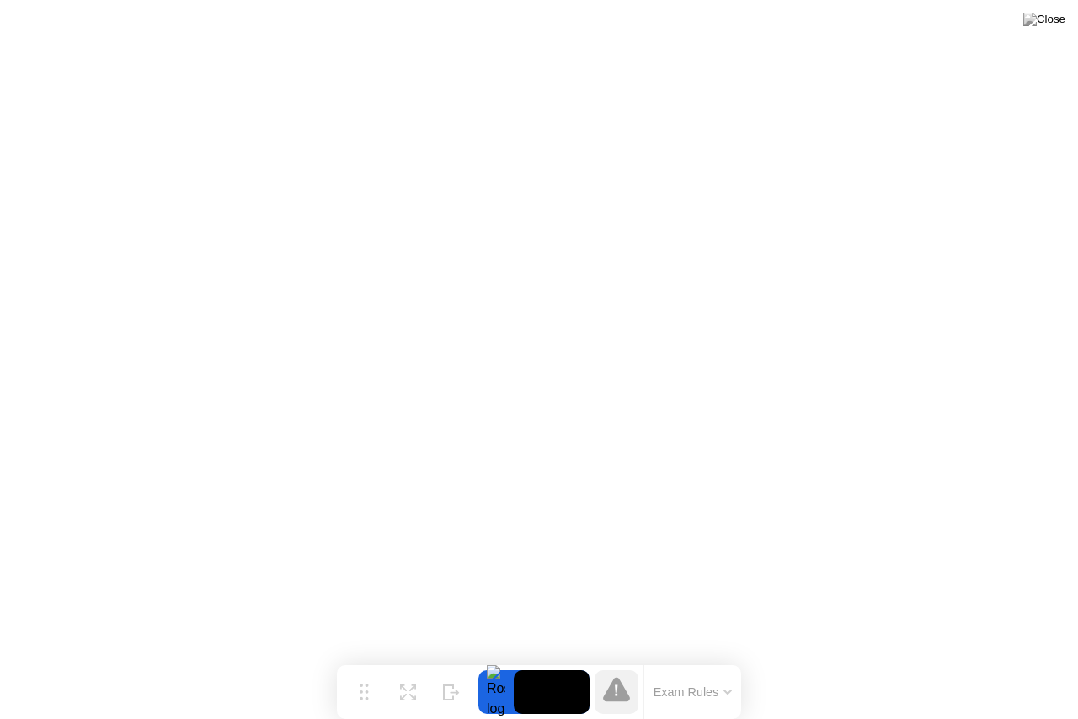
click at [661, 666] on button "Exam Rules" at bounding box center [693, 692] width 89 height 15
